Goal: Task Accomplishment & Management: Use online tool/utility

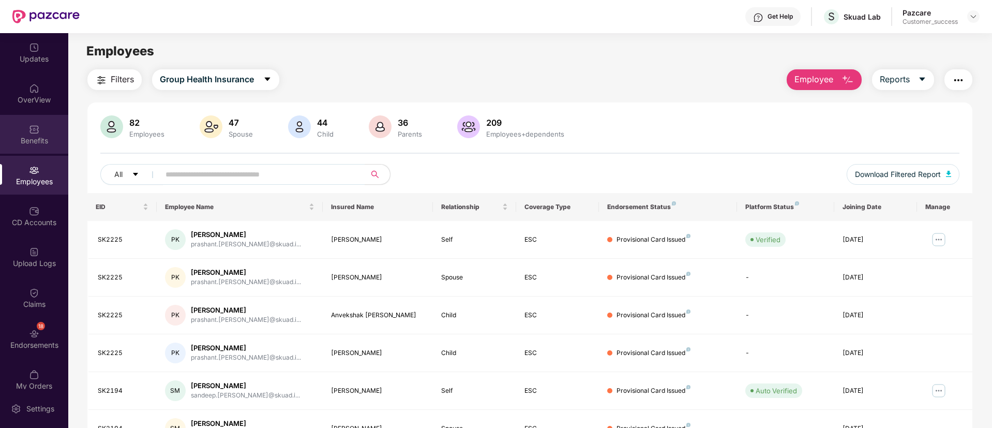
click at [35, 132] on img at bounding box center [34, 129] width 10 height 10
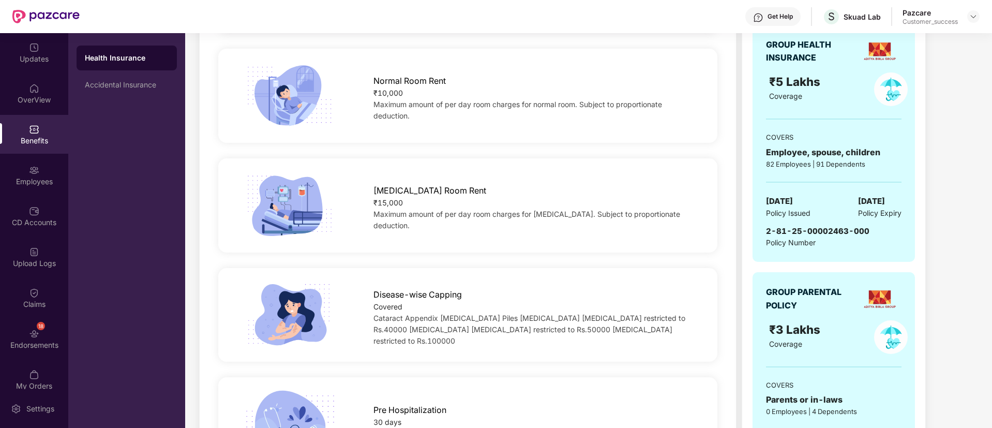
scroll to position [217, 0]
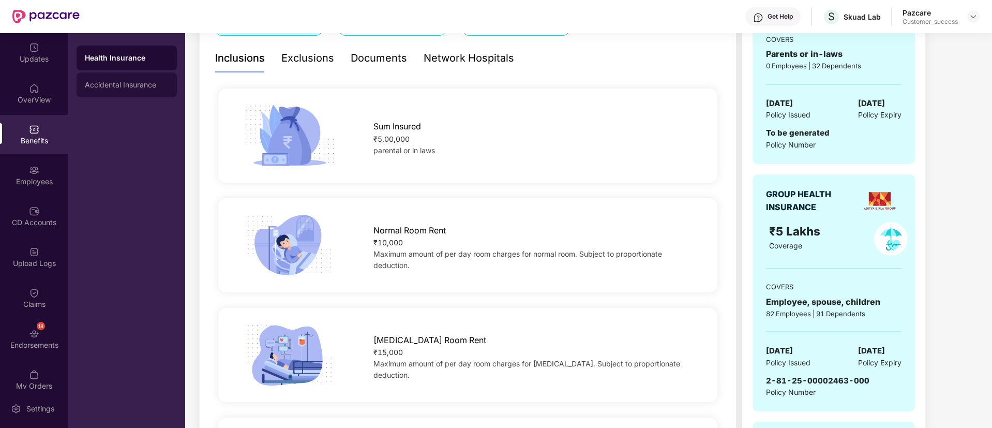
click at [119, 79] on div "Accidental Insurance" at bounding box center [127, 84] width 100 height 25
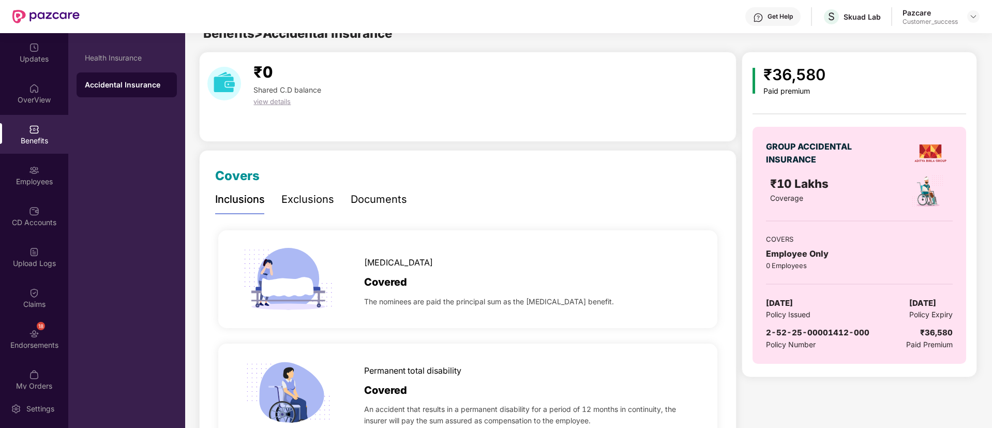
scroll to position [0, 0]
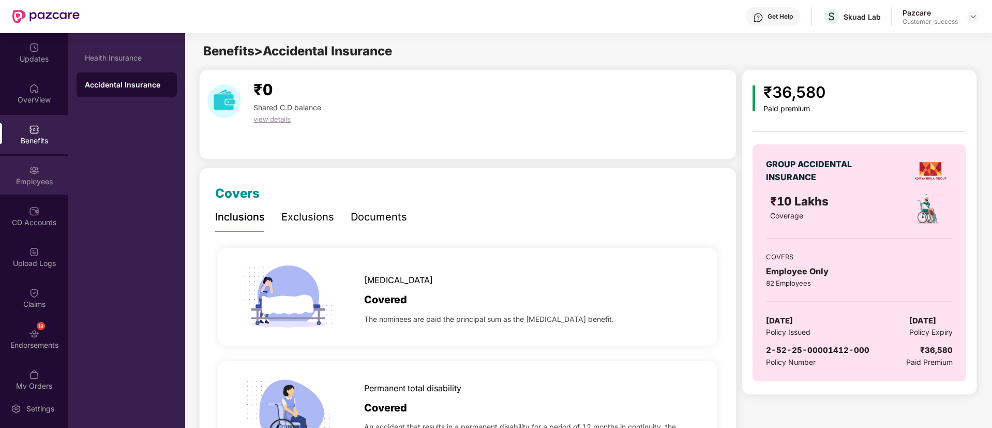
click at [34, 171] on img at bounding box center [34, 170] width 10 height 10
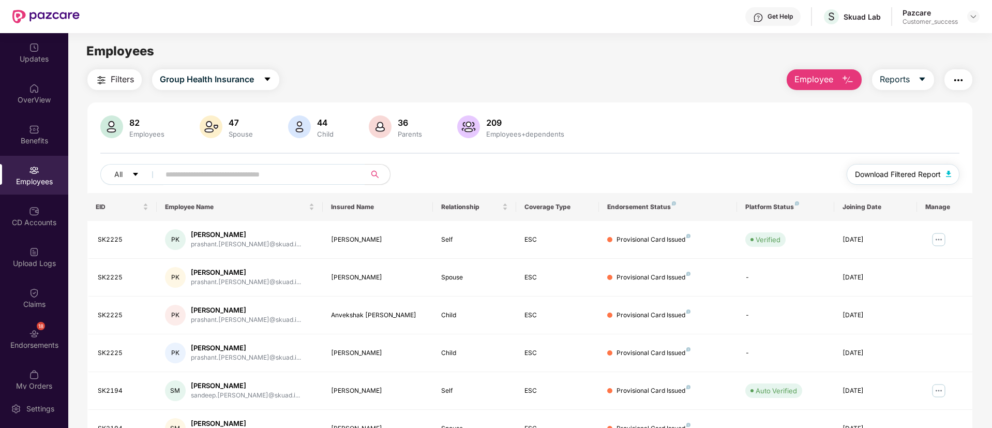
click at [911, 176] on span "Download Filtered Report" at bounding box center [898, 174] width 86 height 11
click at [901, 176] on span "Download Filtered Report" at bounding box center [898, 174] width 86 height 11
click at [963, 78] on img "button" at bounding box center [958, 80] width 12 height 12
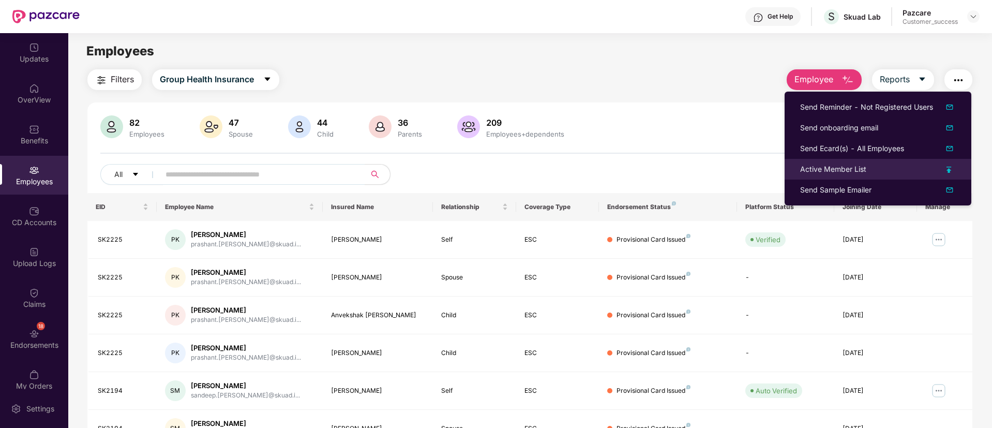
click at [948, 170] on img at bounding box center [949, 170] width 5 height 6
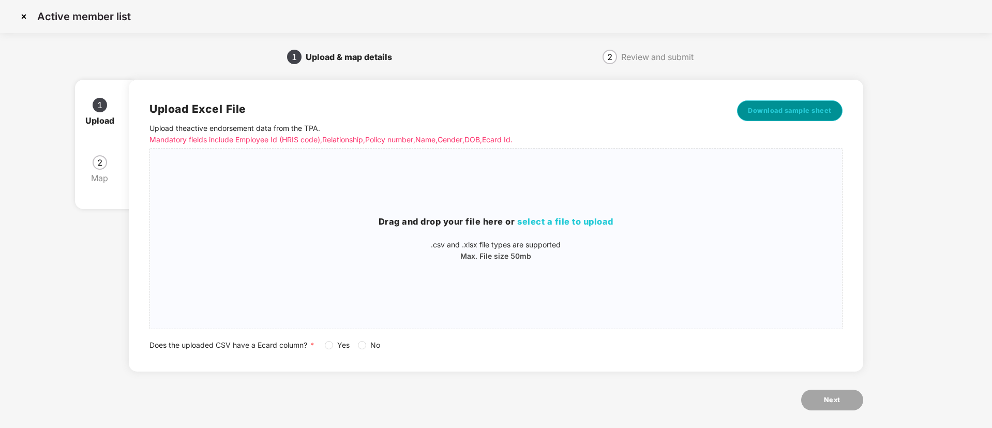
click at [786, 112] on span "Download sample sheet" at bounding box center [790, 111] width 84 height 10
click at [602, 220] on span "select a file to upload" at bounding box center [565, 221] width 96 height 10
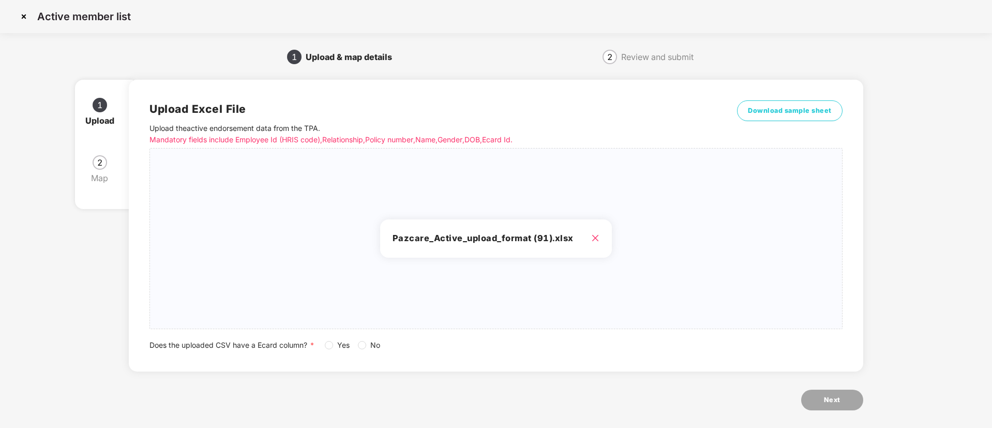
click at [334, 346] on span "Yes" at bounding box center [343, 344] width 21 height 11
click at [843, 397] on button "Next" at bounding box center [832, 399] width 62 height 21
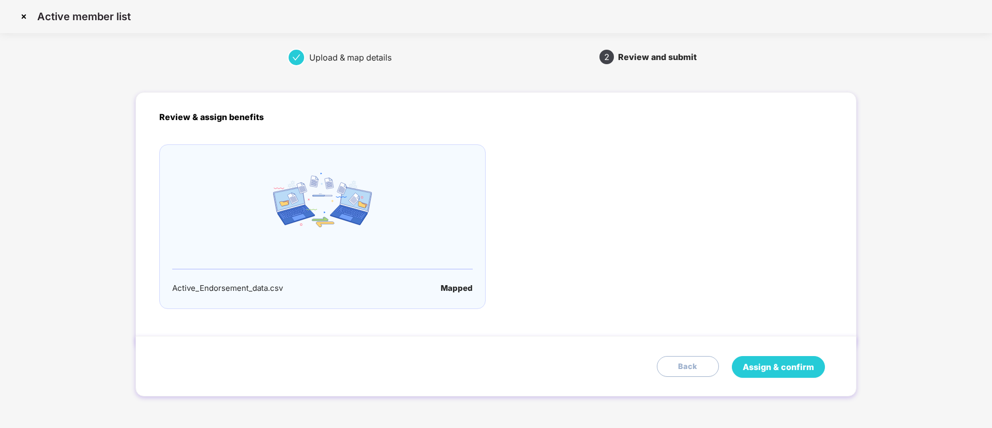
click at [822, 370] on button "Assign & confirm" at bounding box center [778, 367] width 93 height 22
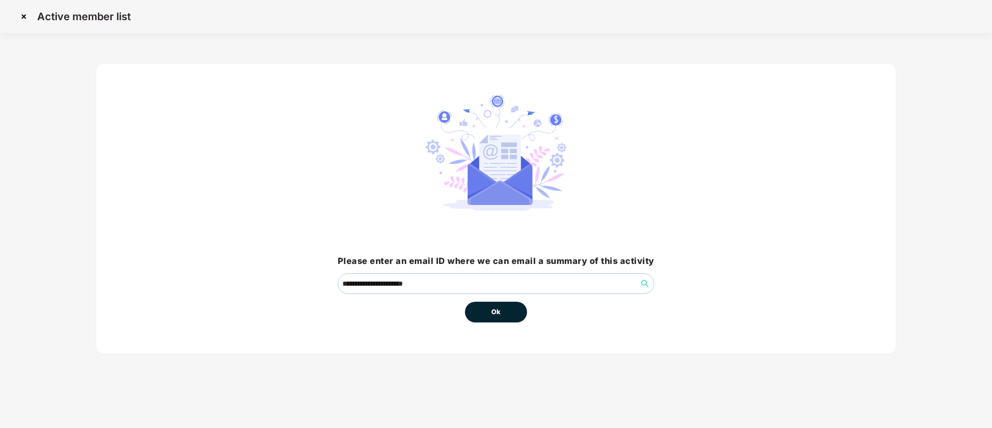
click at [511, 308] on button "Ok" at bounding box center [496, 312] width 62 height 21
click at [474, 311] on button "Ok" at bounding box center [496, 312] width 62 height 21
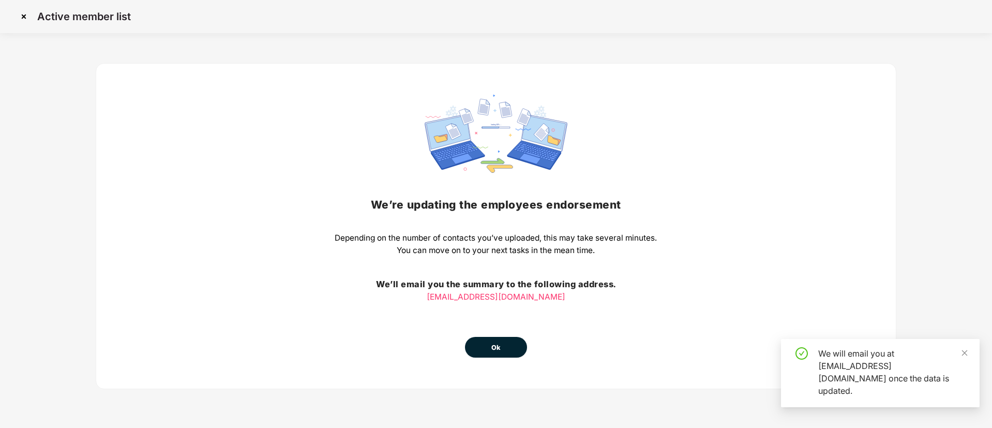
click at [499, 343] on span "Ok" at bounding box center [495, 347] width 9 height 10
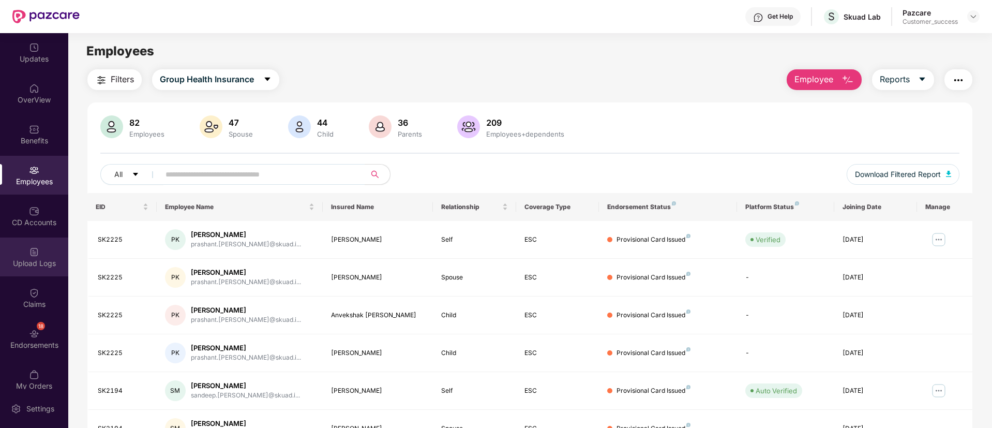
click at [18, 259] on div "Upload Logs" at bounding box center [34, 263] width 68 height 10
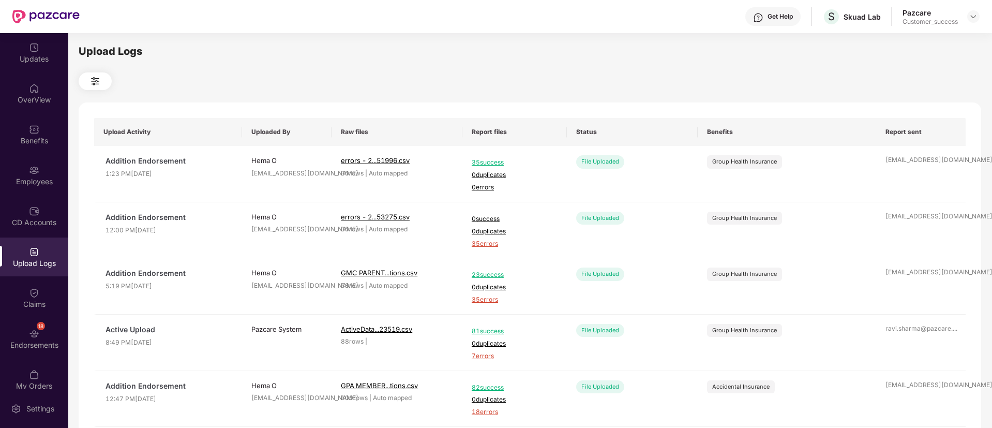
drag, startPoint x: 424, startPoint y: 66, endPoint x: 287, endPoint y: 69, distance: 137.1
click at [287, 69] on div "Upload Logs Upload Activity Uploaded By Raw files Report files Status Benefits …" at bounding box center [530, 228] width 903 height 371
click at [31, 179] on div "Employees" at bounding box center [34, 181] width 68 height 10
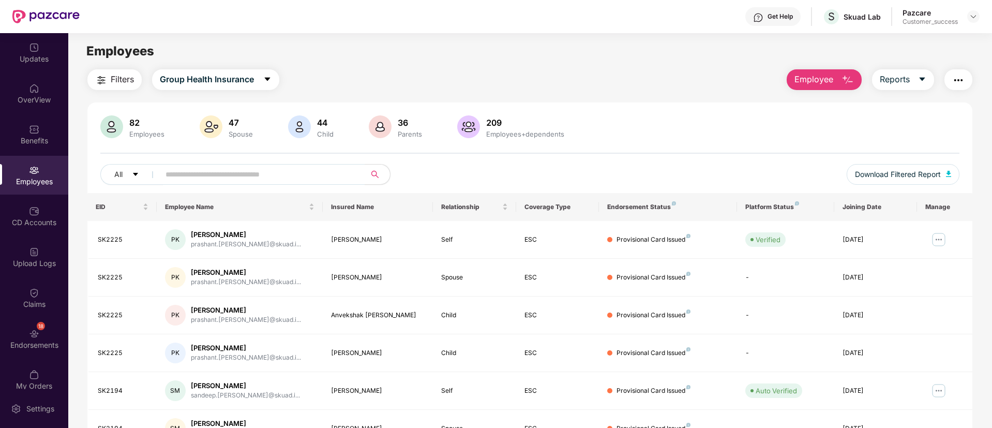
click at [957, 83] on img "button" at bounding box center [958, 80] width 12 height 12
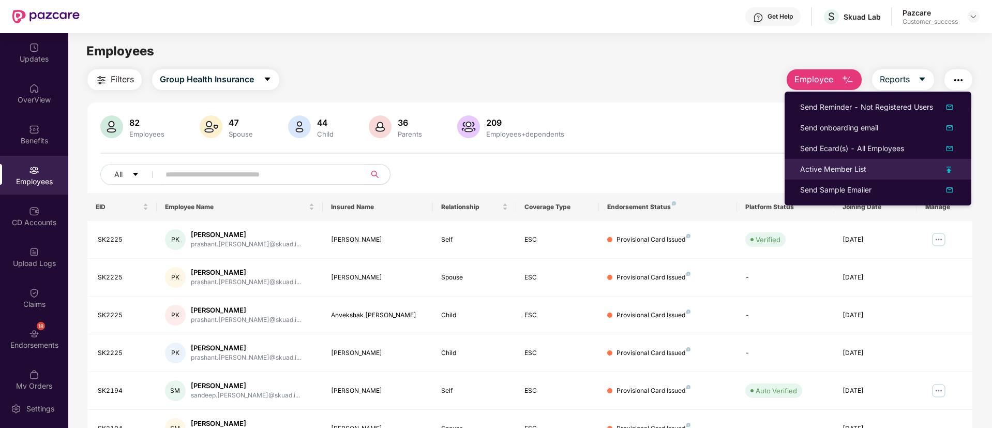
click at [951, 169] on img at bounding box center [949, 170] width 5 height 6
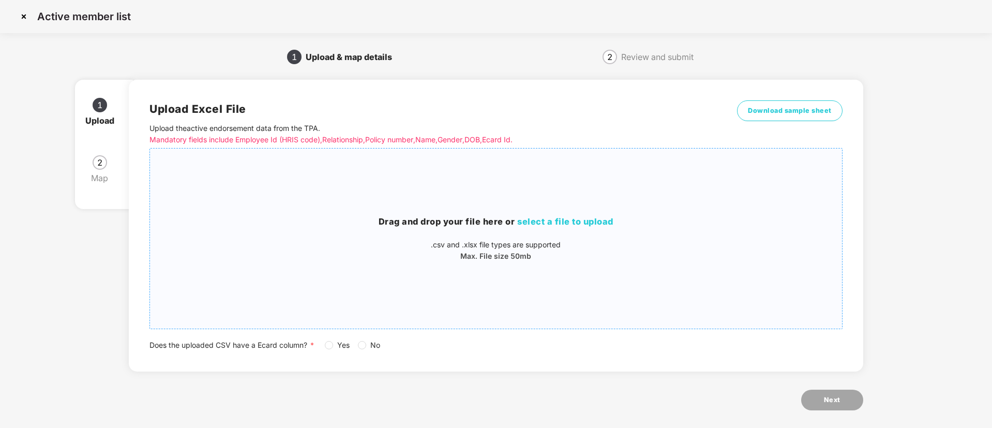
click at [588, 215] on h3 "Drag and drop your file here or select a file to upload" at bounding box center [496, 221] width 692 height 13
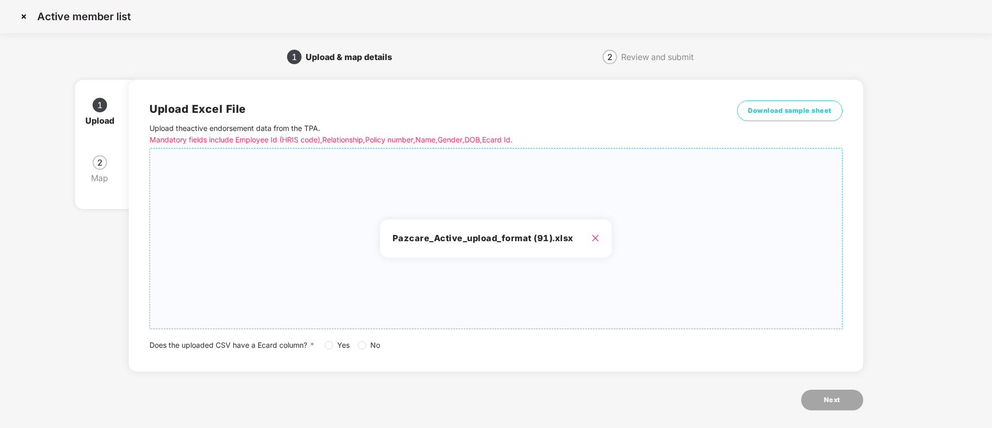
click at [337, 348] on span "Yes" at bounding box center [343, 344] width 21 height 11
click at [813, 397] on button "Next" at bounding box center [832, 399] width 62 height 21
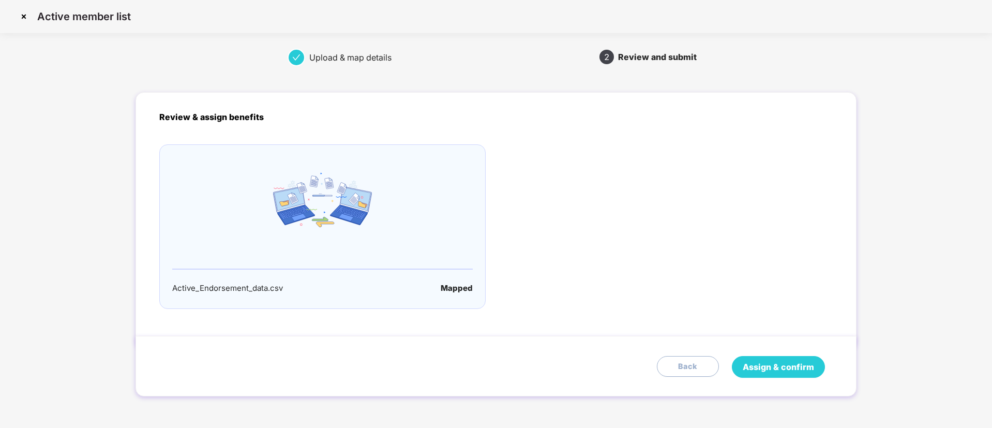
click at [792, 361] on span "Assign & confirm" at bounding box center [778, 367] width 71 height 13
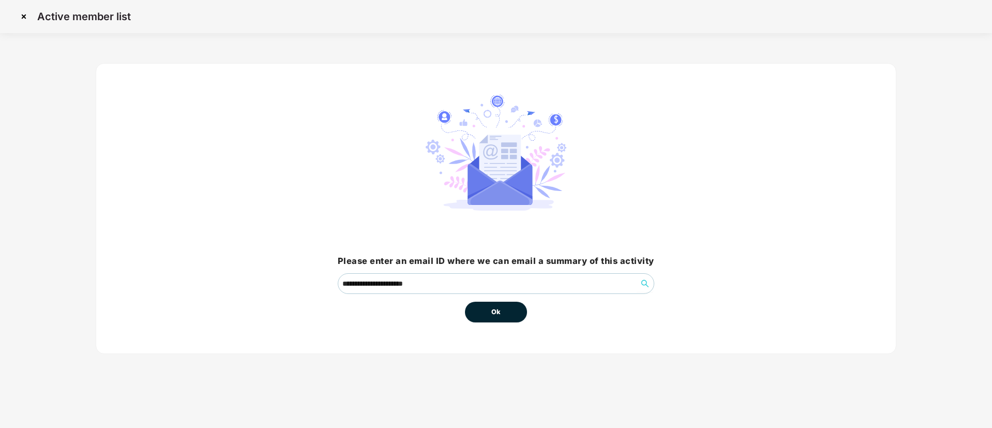
click at [494, 307] on span "Ok" at bounding box center [495, 312] width 9 height 10
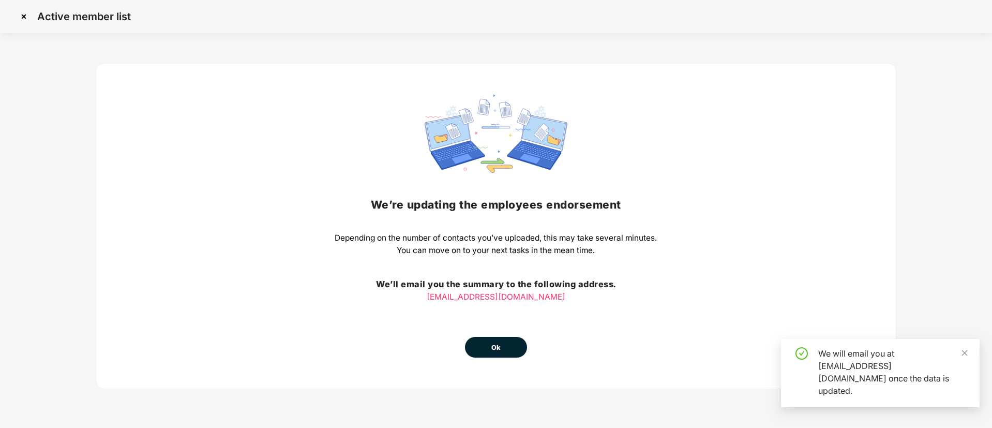
click at [489, 316] on div "We’re updating the employees endorsement Depending on the number of contacts yo…" at bounding box center [496, 226] width 322 height 263
click at [502, 339] on button "Ok" at bounding box center [496, 347] width 62 height 21
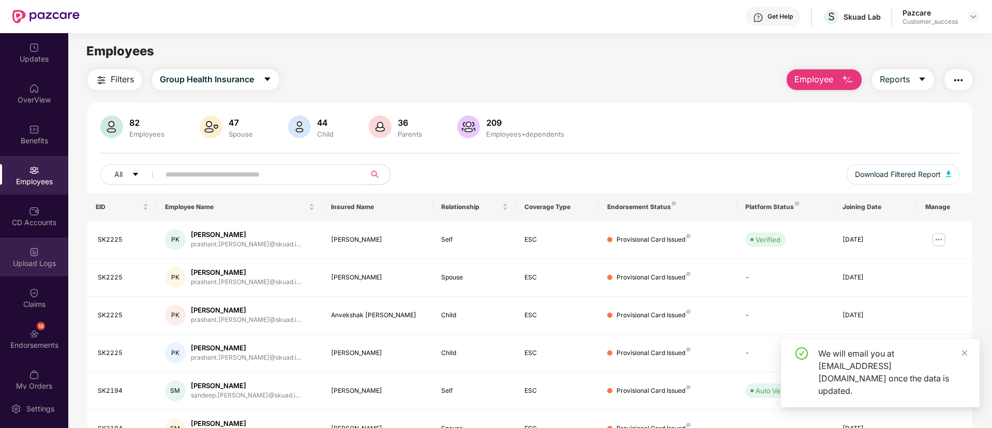
click at [29, 255] on img at bounding box center [34, 252] width 10 height 10
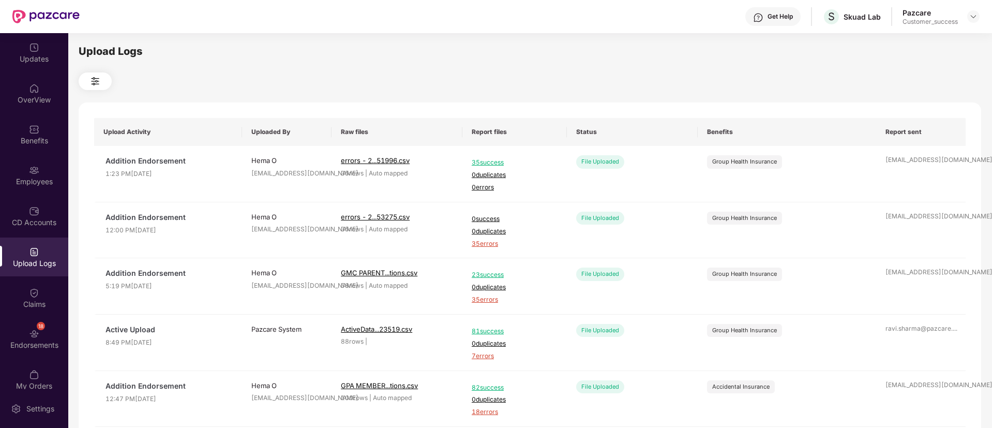
click at [485, 26] on div "Get Help S Skuad Lab Pazcare Customer_success" at bounding box center [530, 16] width 900 height 33
click at [553, 44] on div "Upload Logs" at bounding box center [530, 51] width 903 height 16
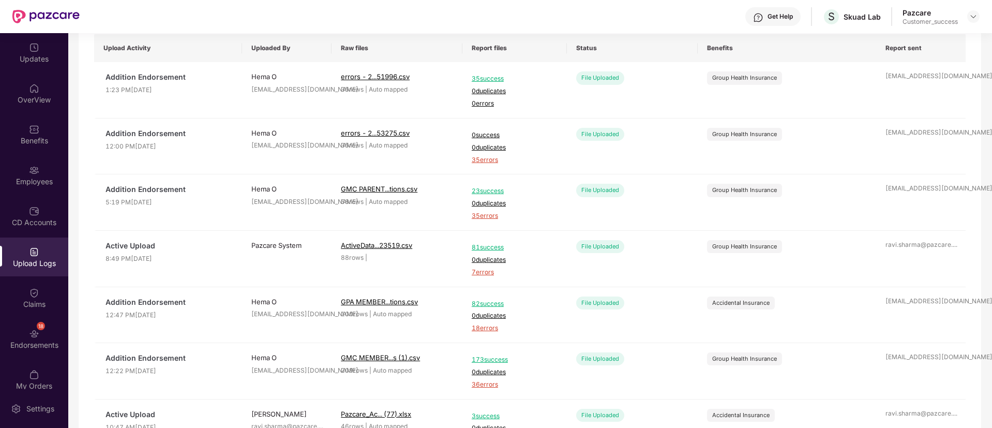
scroll to position [74, 0]
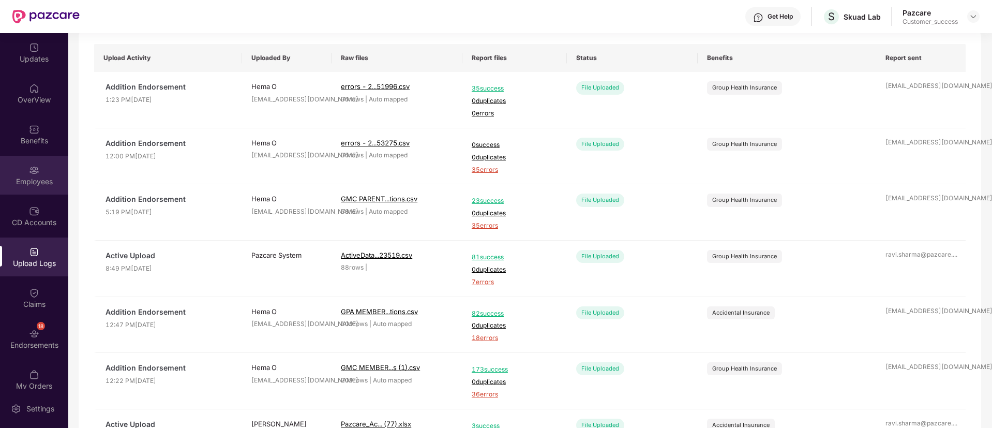
click at [38, 177] on div "Employees" at bounding box center [34, 181] width 68 height 10
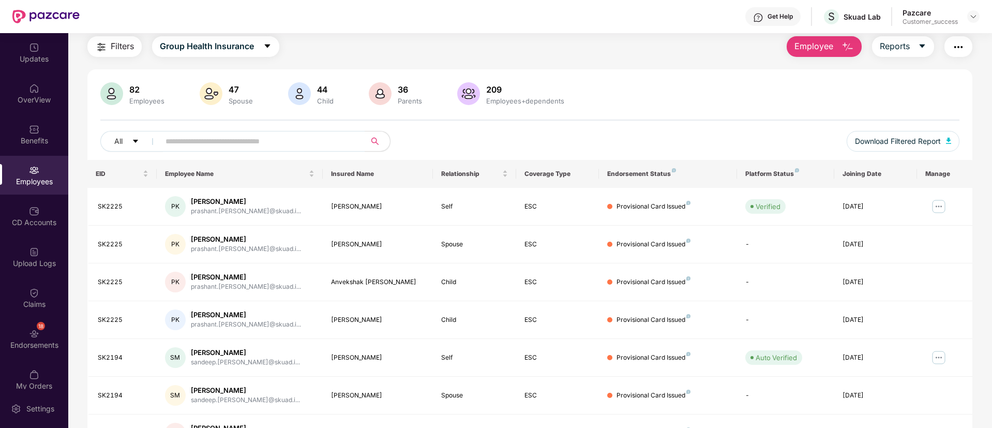
scroll to position [74, 0]
